Goal: Task Accomplishment & Management: Manage account settings

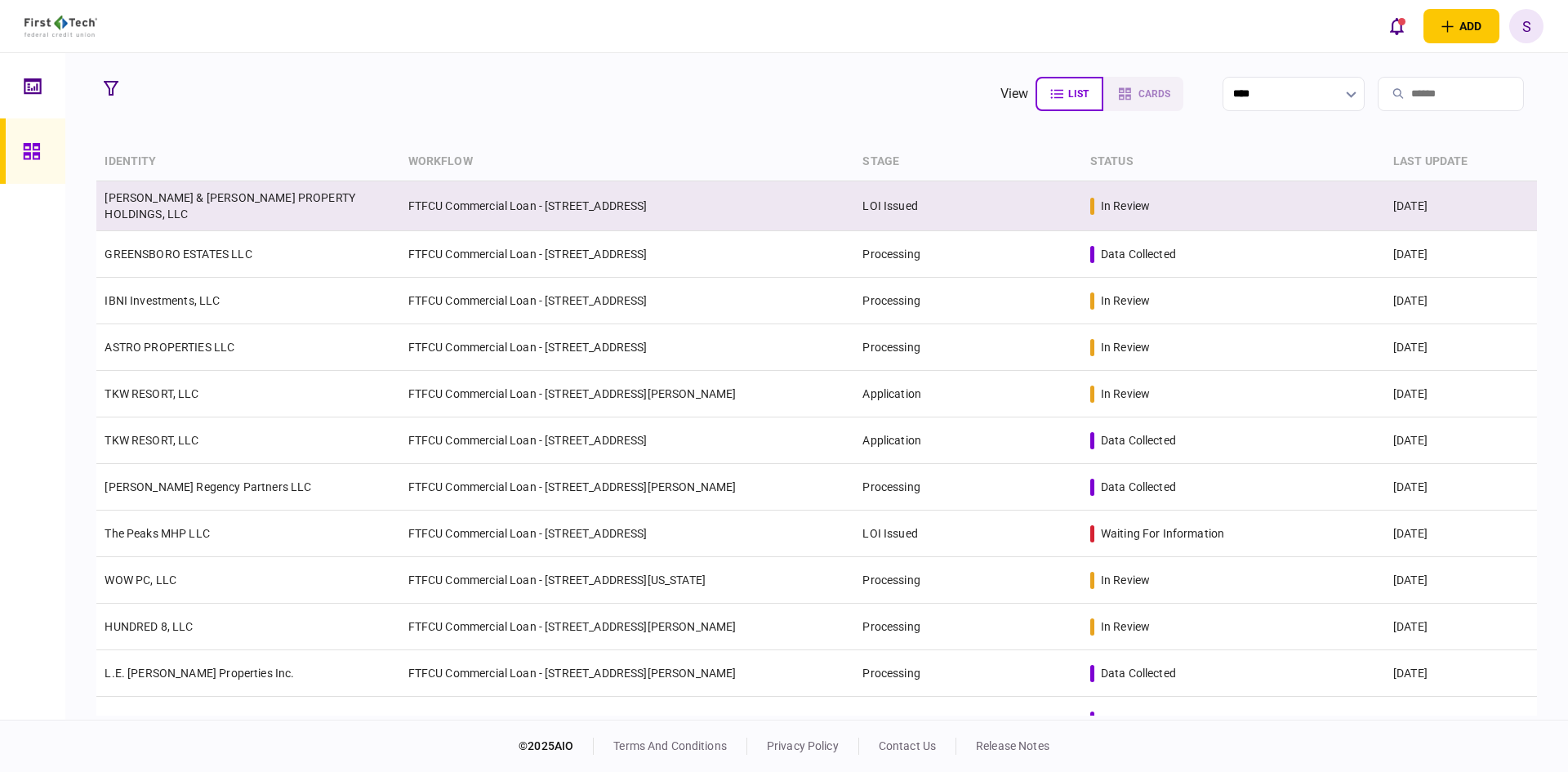
click at [263, 196] on link "[PERSON_NAME] & [PERSON_NAME] PROPERTY HOLDINGS, LLC" at bounding box center [230, 205] width 251 height 29
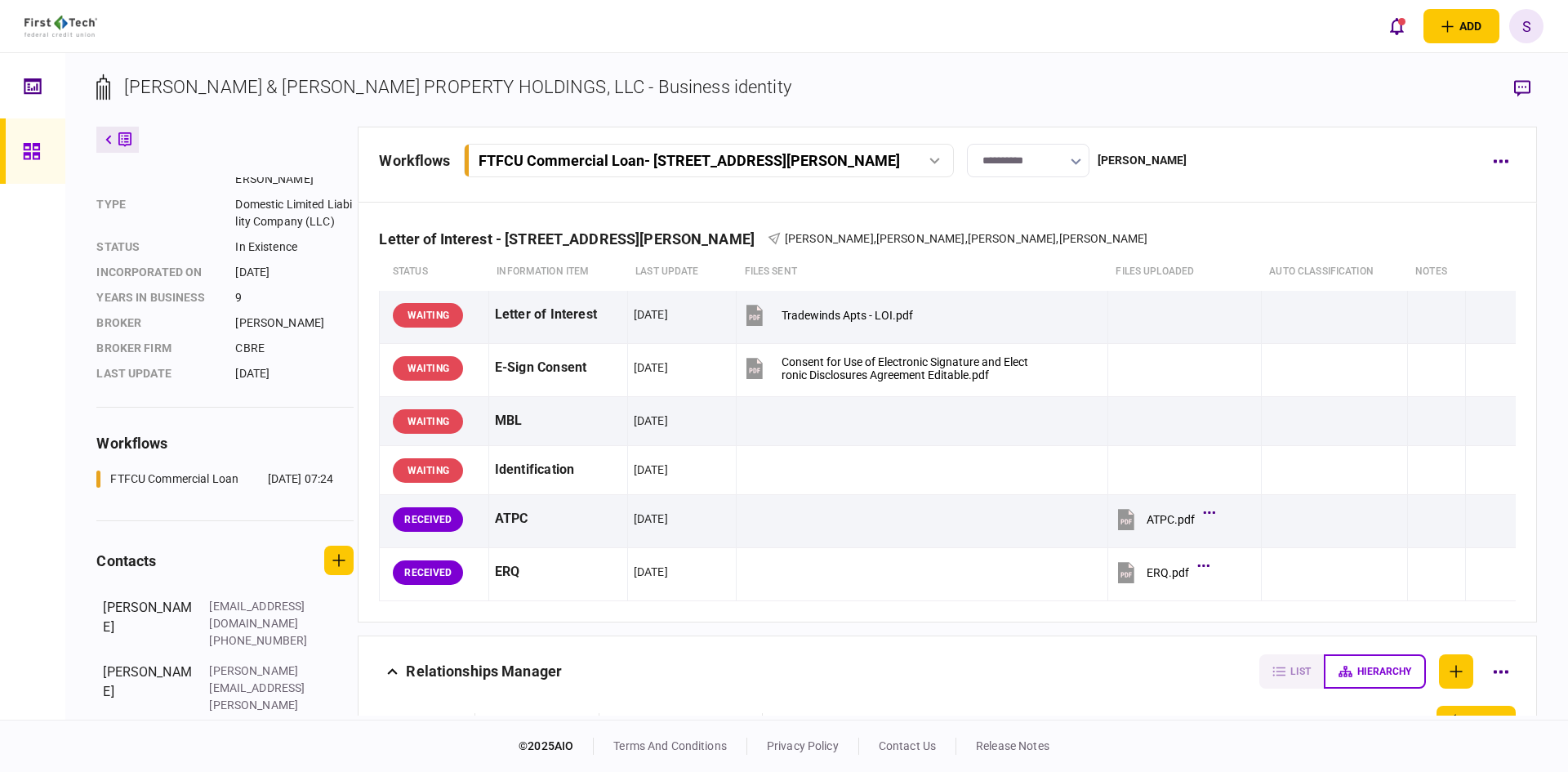
scroll to position [222, 0]
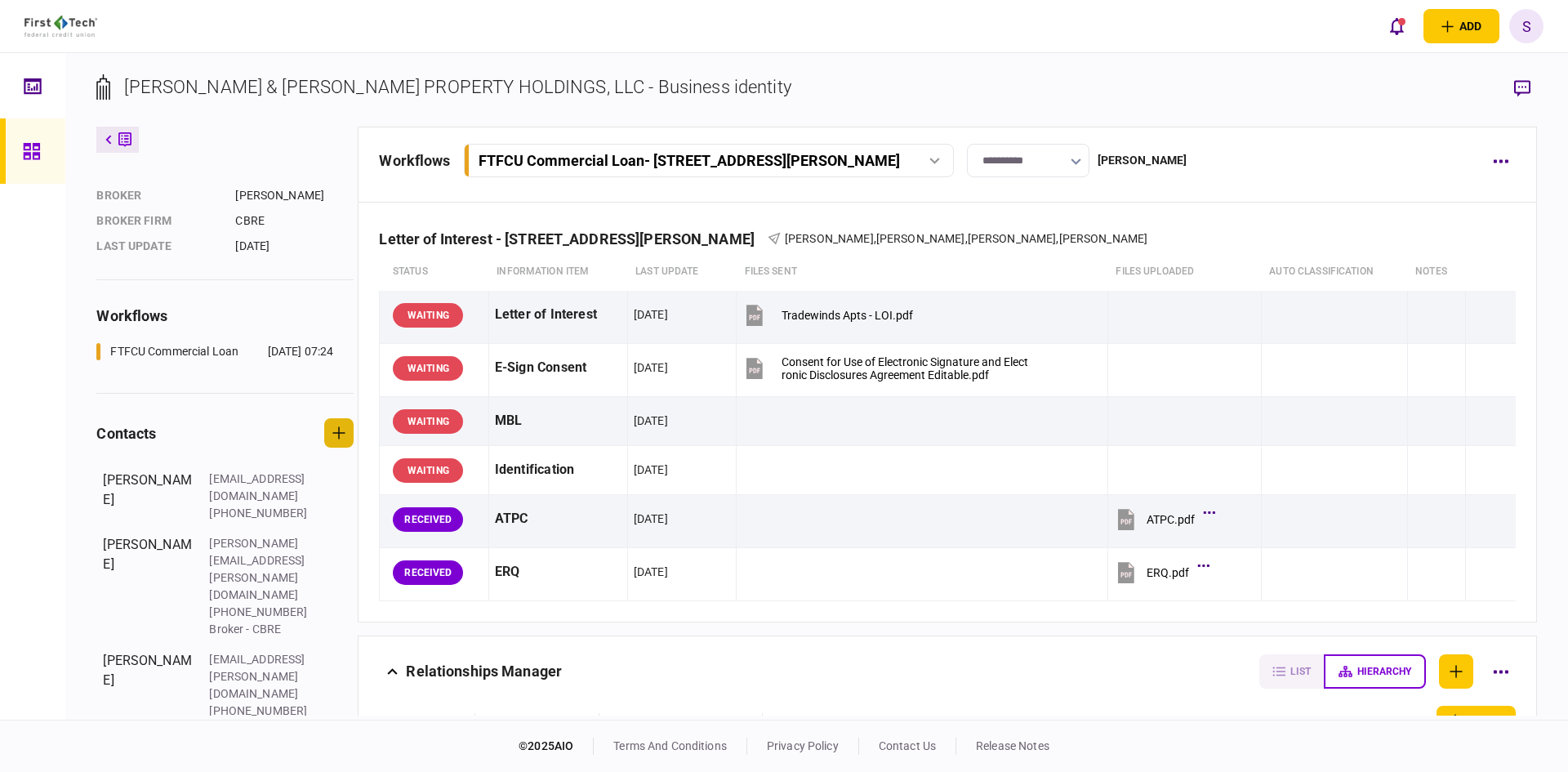
click at [341, 439] on icon "button" at bounding box center [339, 432] width 13 height 13
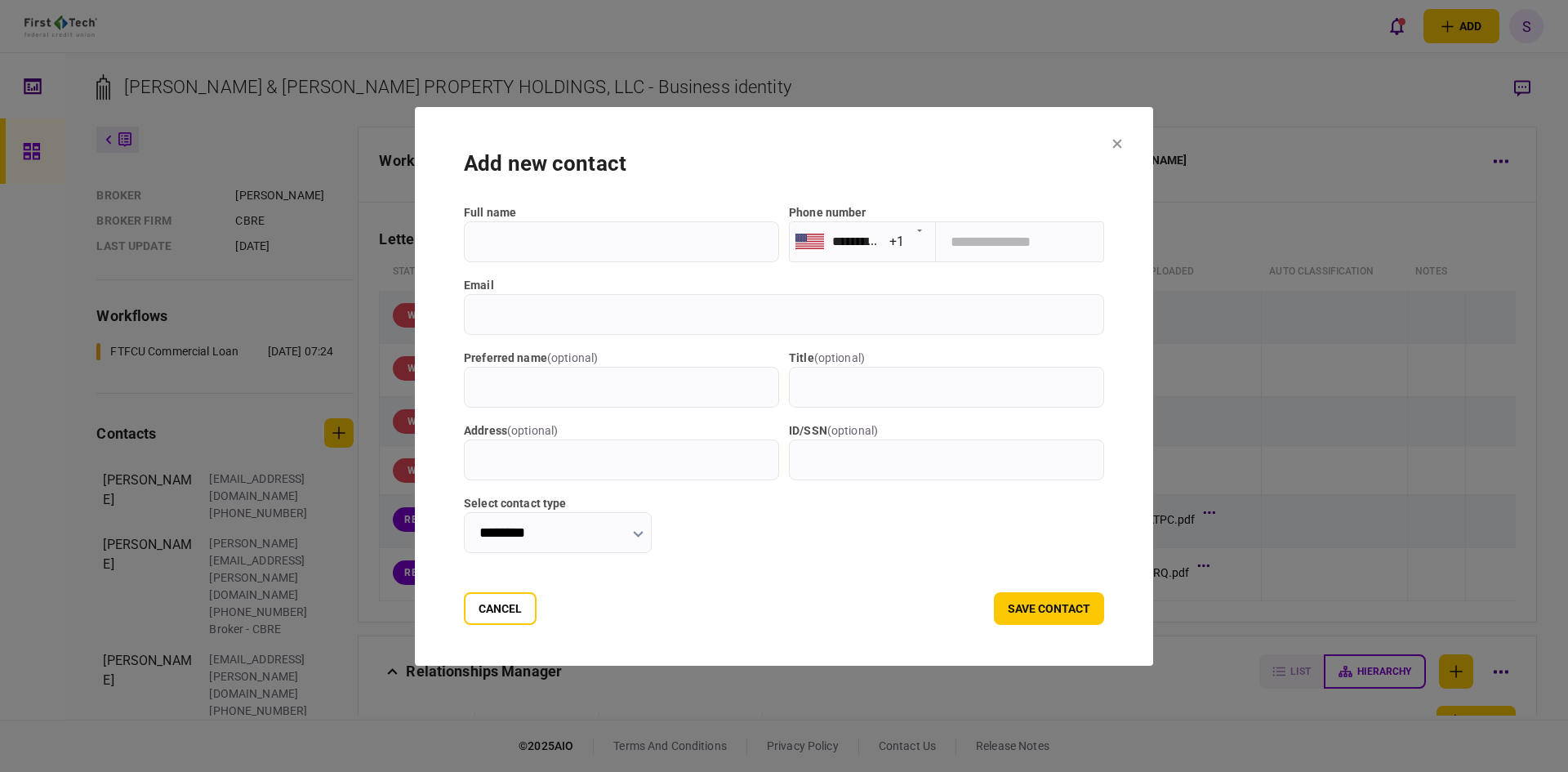
click at [560, 243] on input "full name" at bounding box center [622, 241] width 315 height 41
type input "**********"
click at [644, 532] on icon "button" at bounding box center [637, 533] width 10 height 7
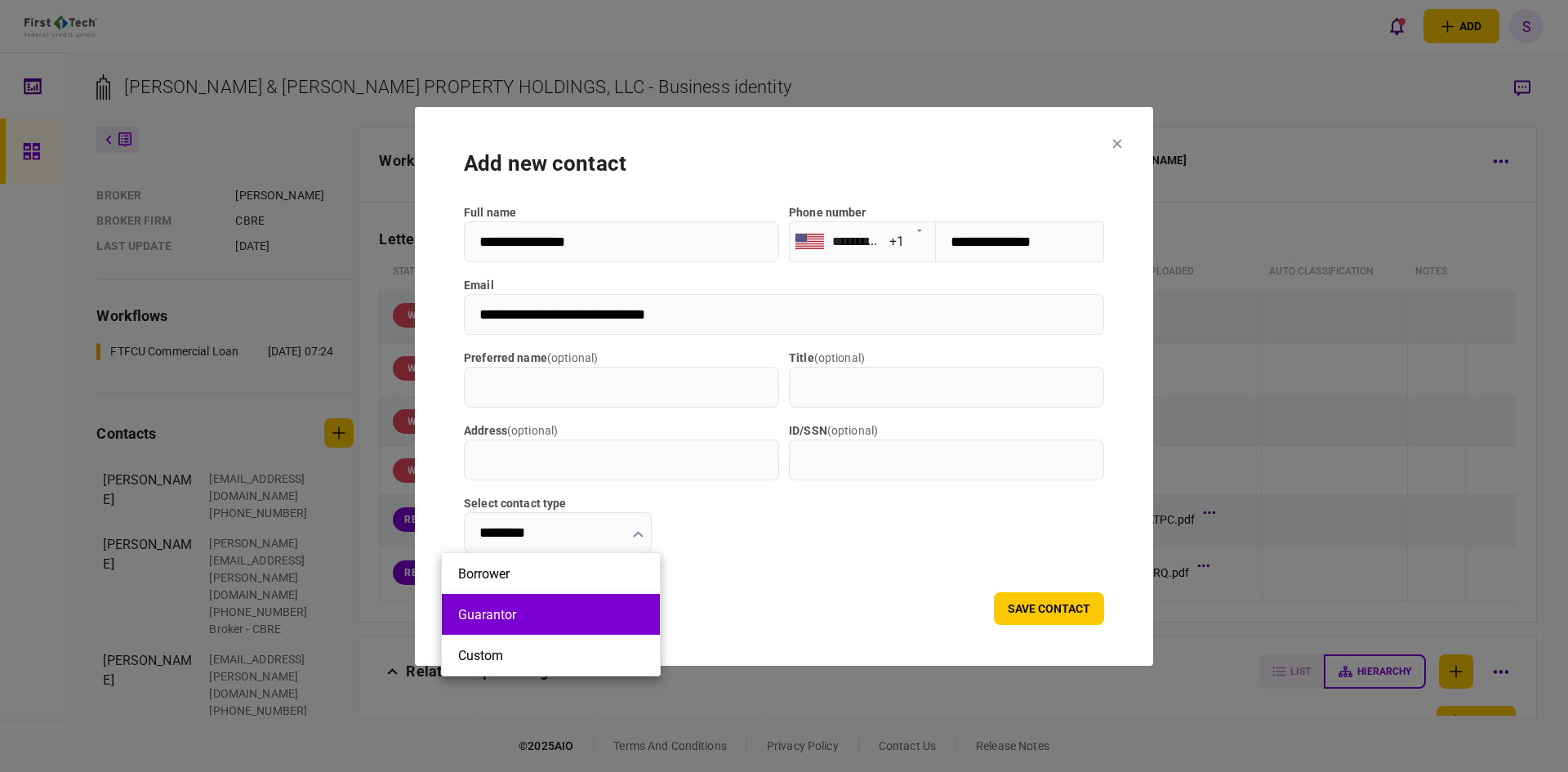
click at [551, 619] on button "Guarantor" at bounding box center [550, 614] width 185 height 16
type input "*********"
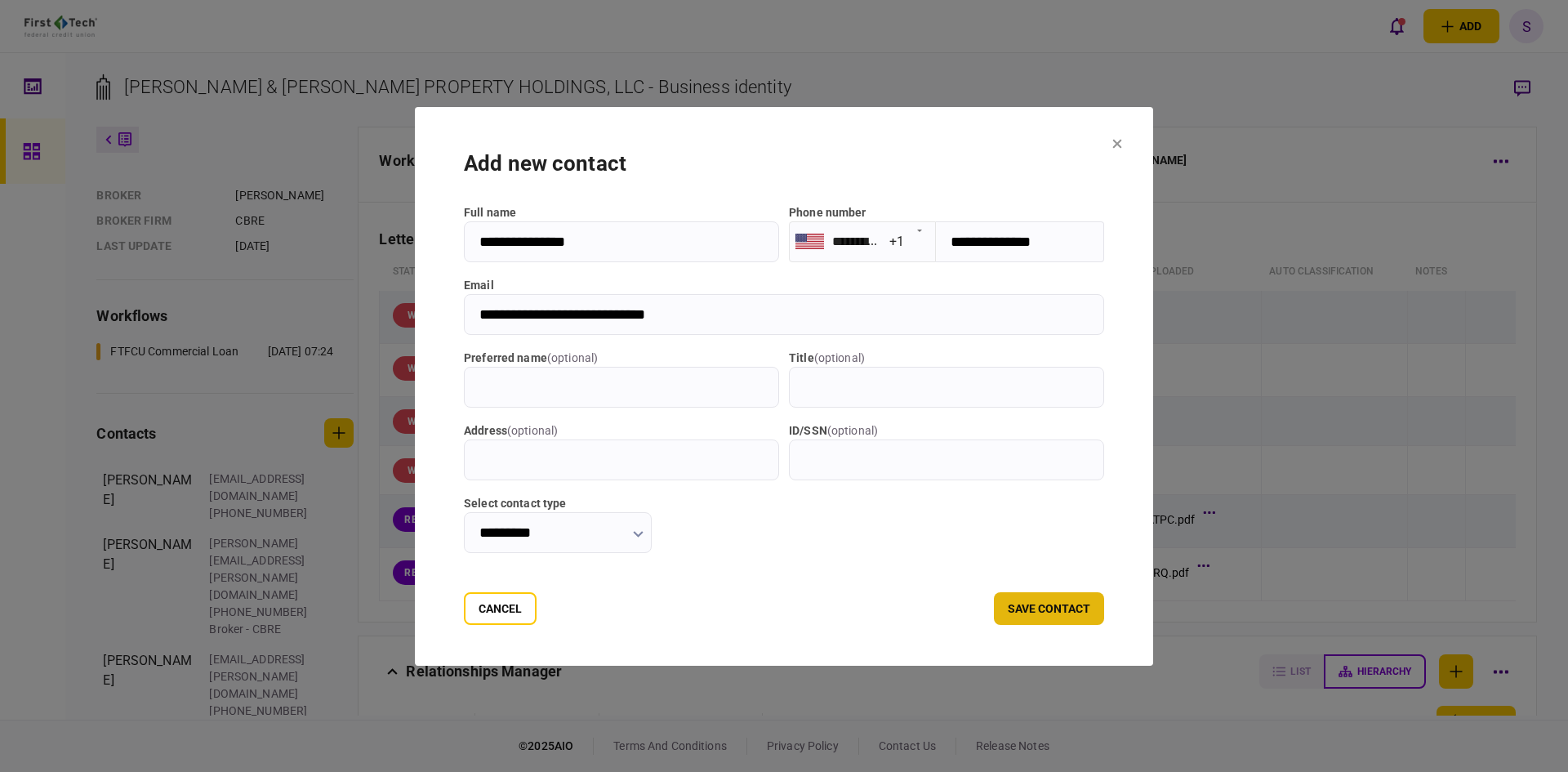
click at [1048, 600] on button "save contact" at bounding box center [1049, 608] width 110 height 33
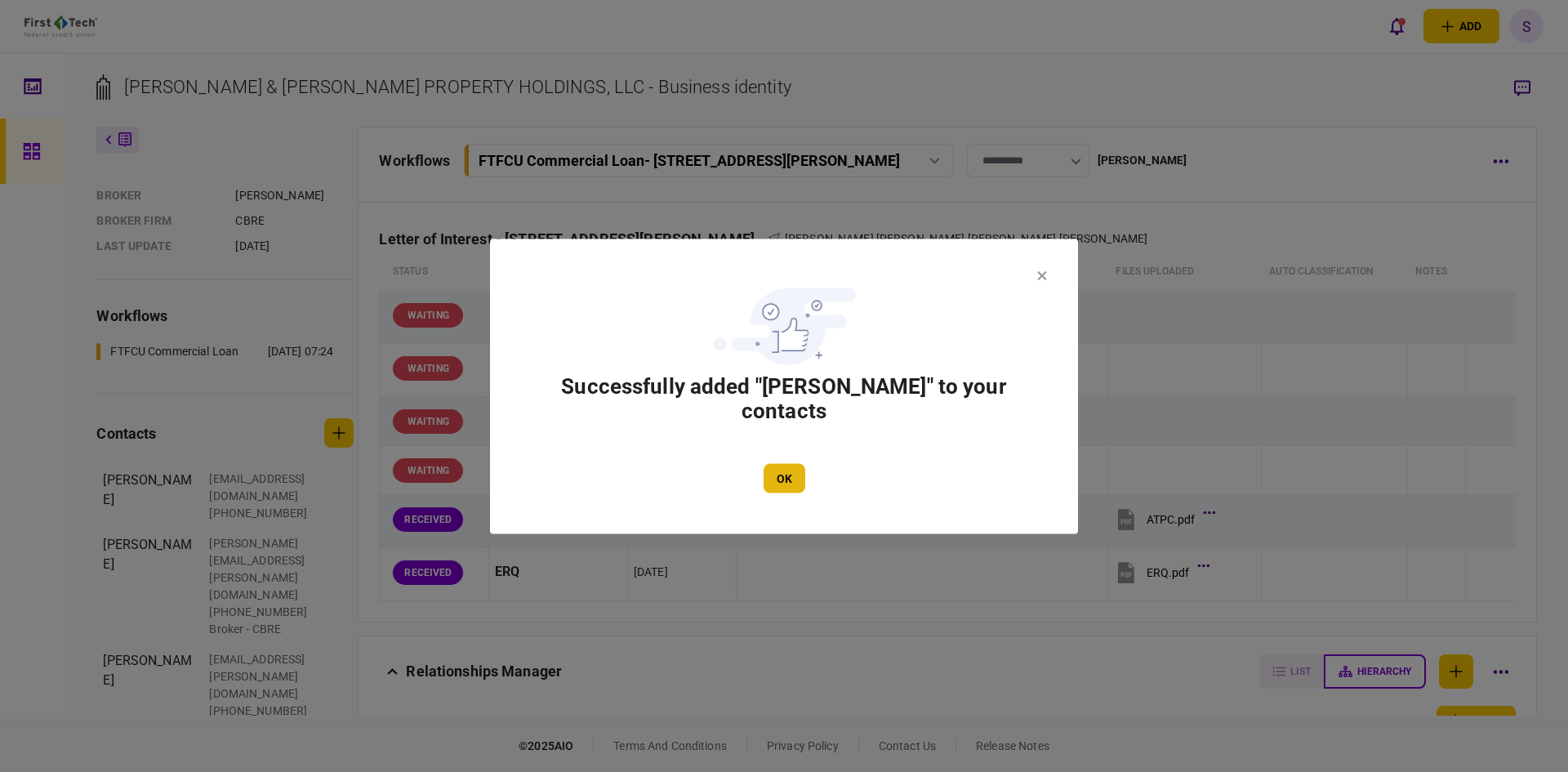
click at [776, 472] on button "OK" at bounding box center [784, 477] width 41 height 29
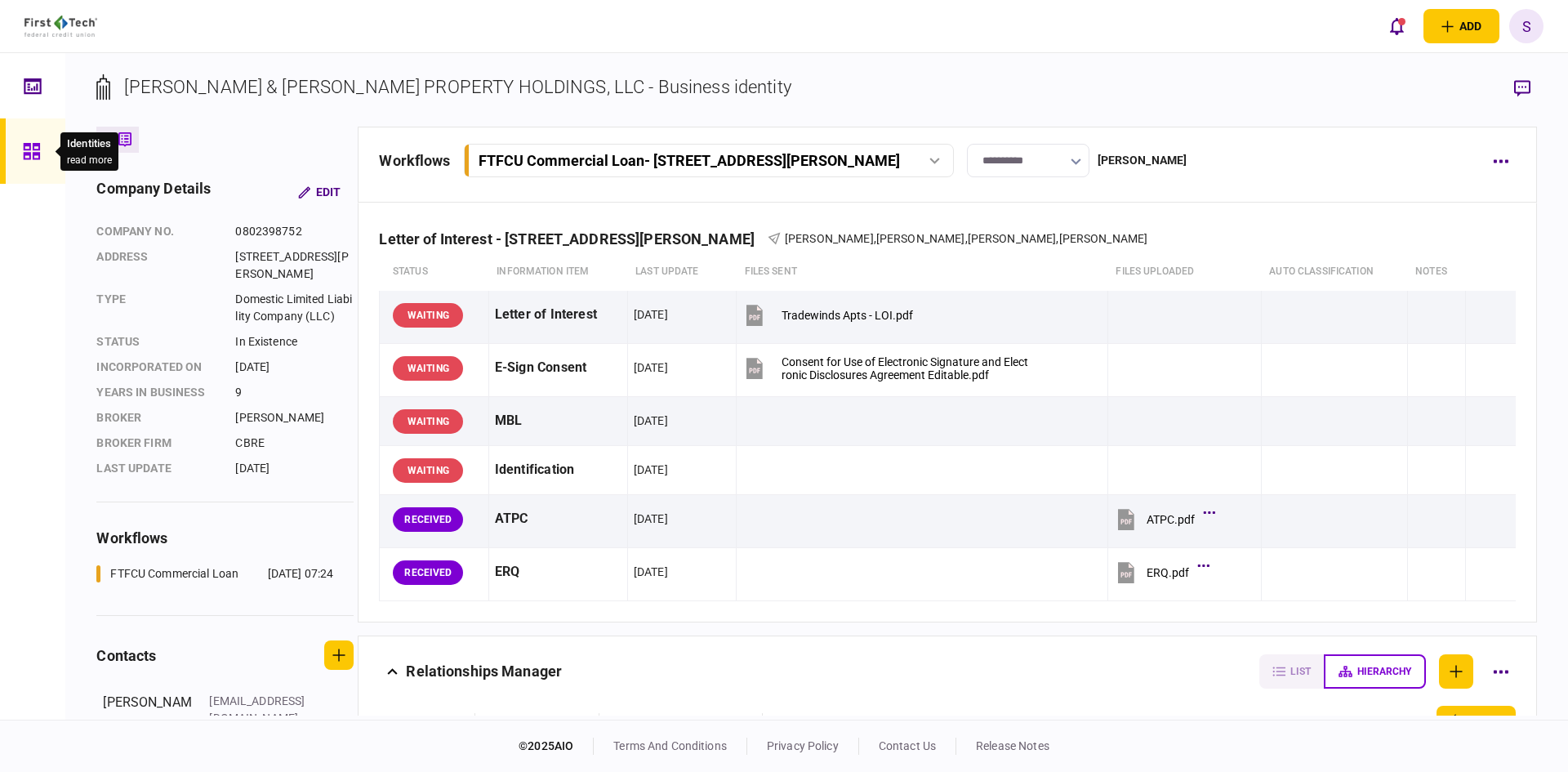
click at [27, 146] on icon at bounding box center [31, 152] width 18 height 19
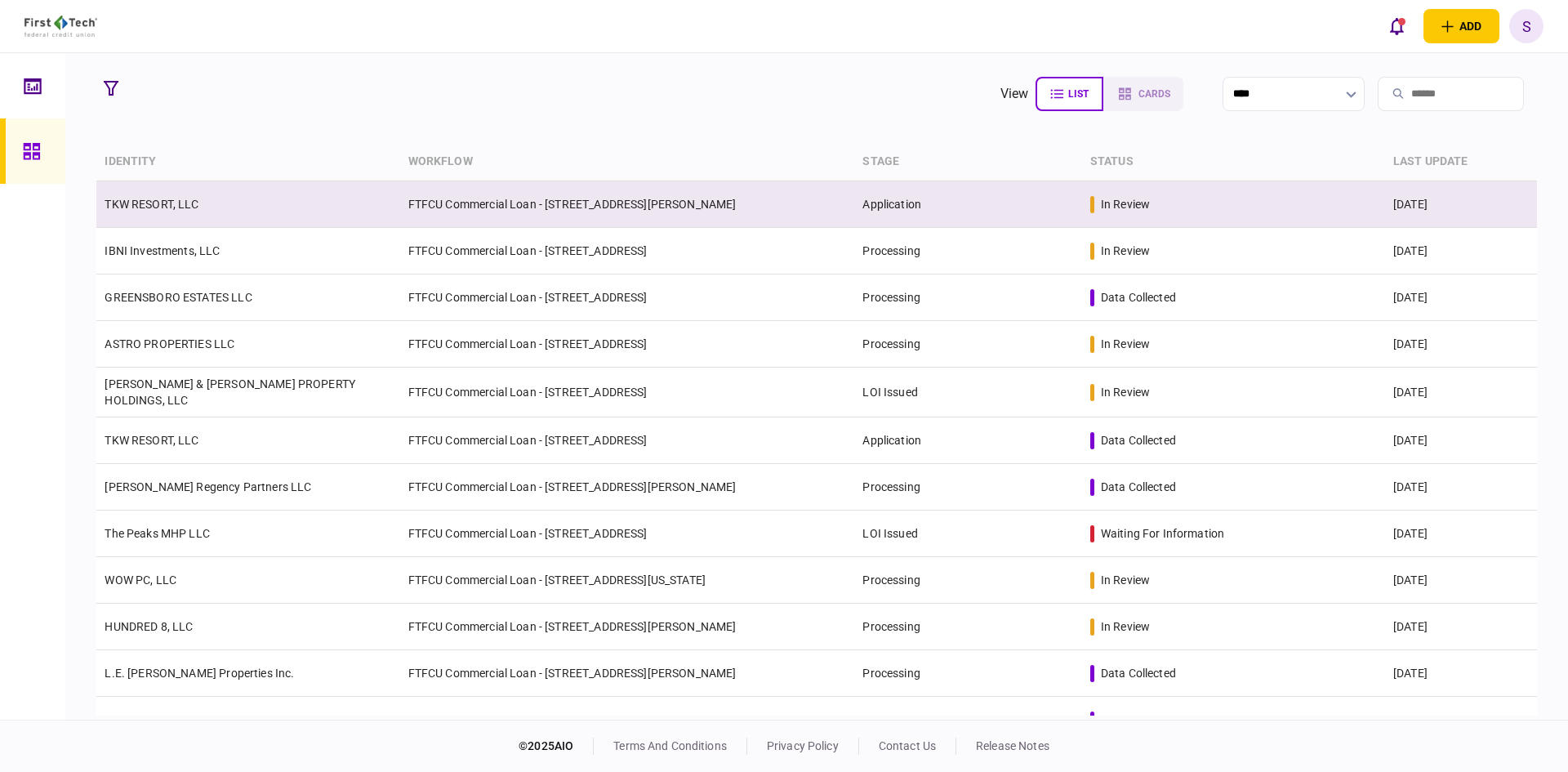
click at [455, 201] on td "FTFCU Commercial Loan - [STREET_ADDRESS][PERSON_NAME]" at bounding box center [628, 205] width 455 height 47
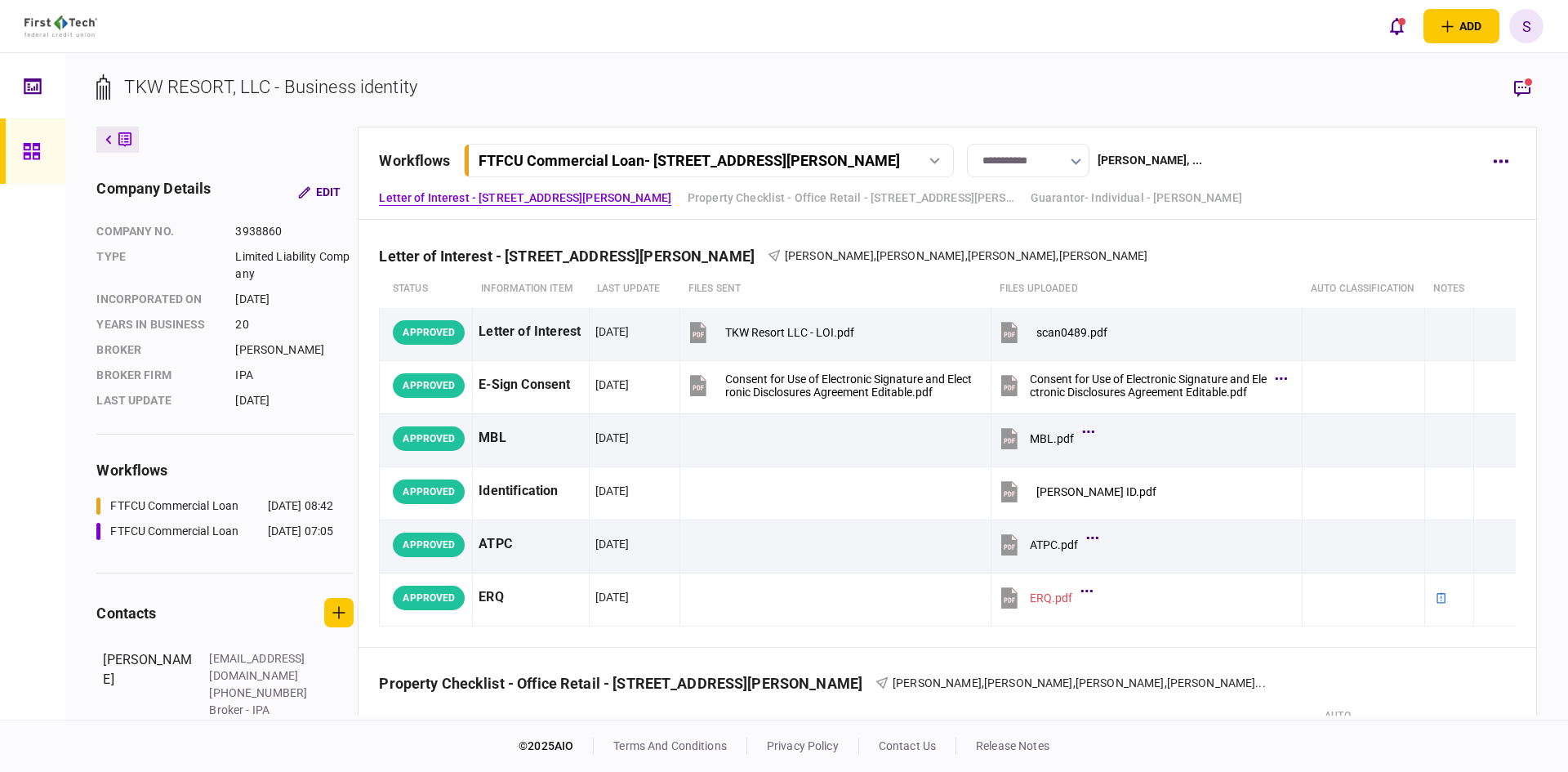
click at [830, 161] on div "FTFCU Commercial Loan - 1402 Boone Street" at bounding box center [689, 160] width 422 height 17
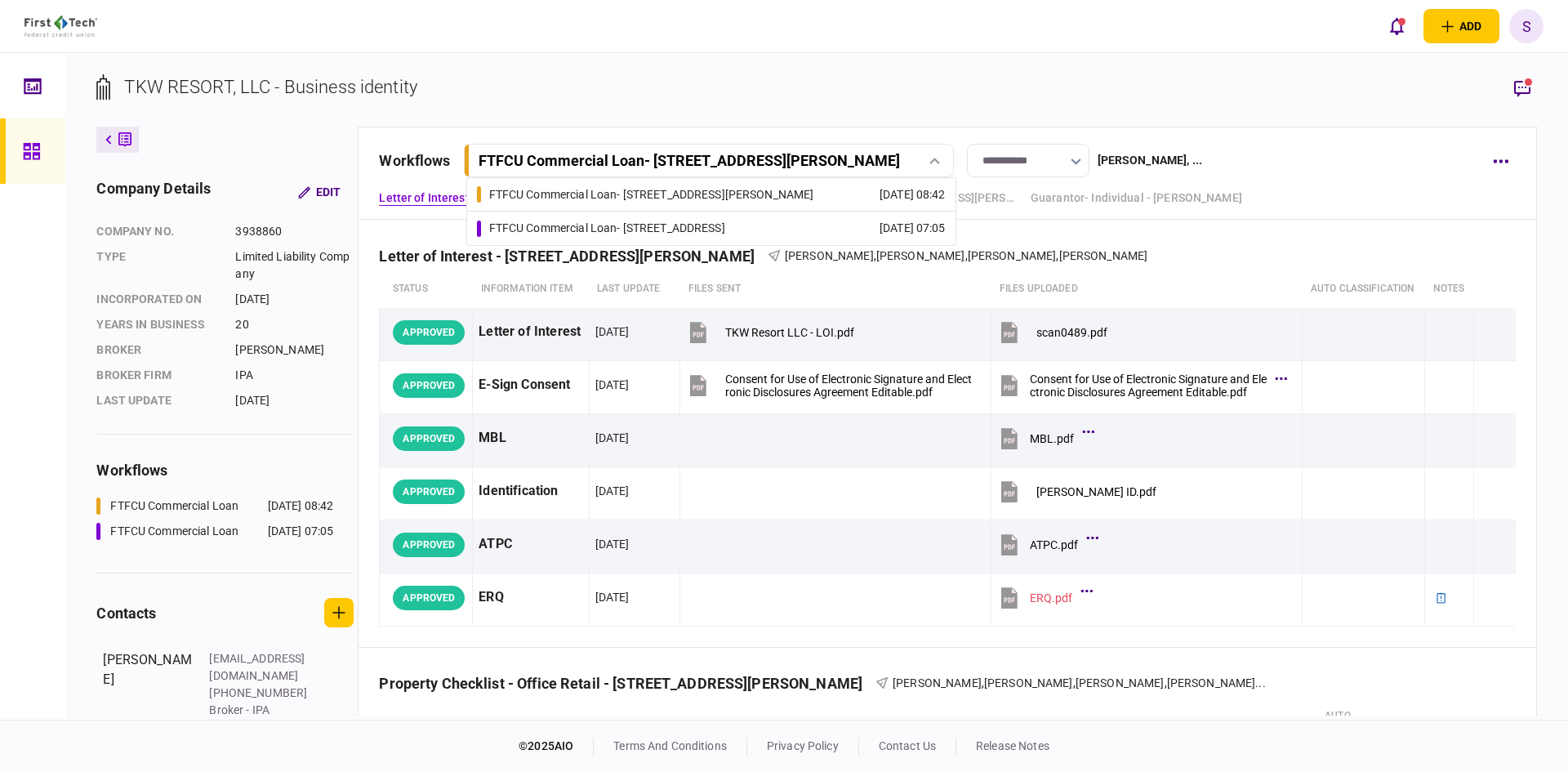
click at [721, 224] on div "FTFCU Commercial Loan - 2410 Charleston Highway" at bounding box center [608, 228] width 236 height 17
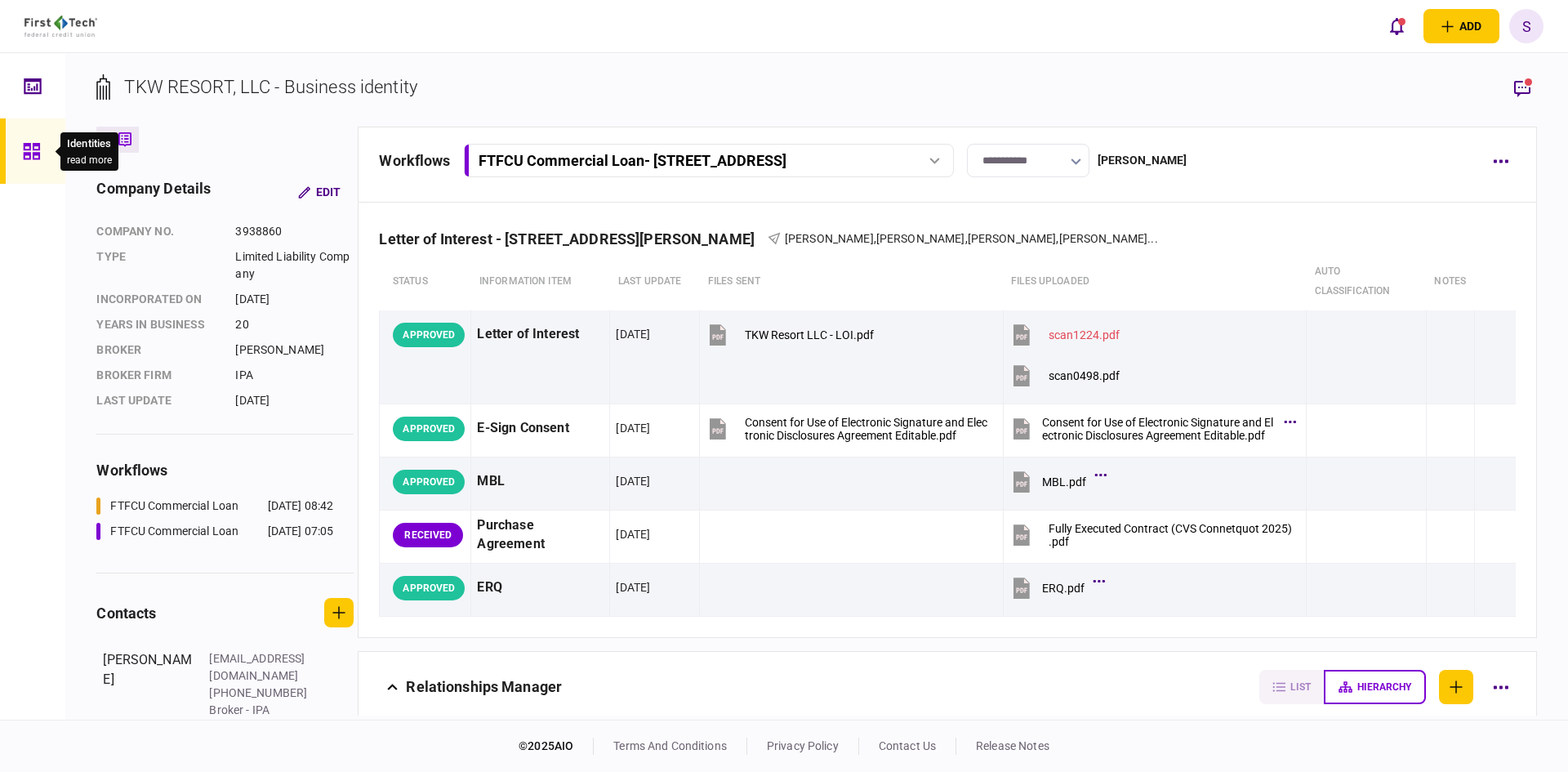
click at [41, 154] on div at bounding box center [36, 152] width 26 height 66
